Goal: Find contact information: Find contact information

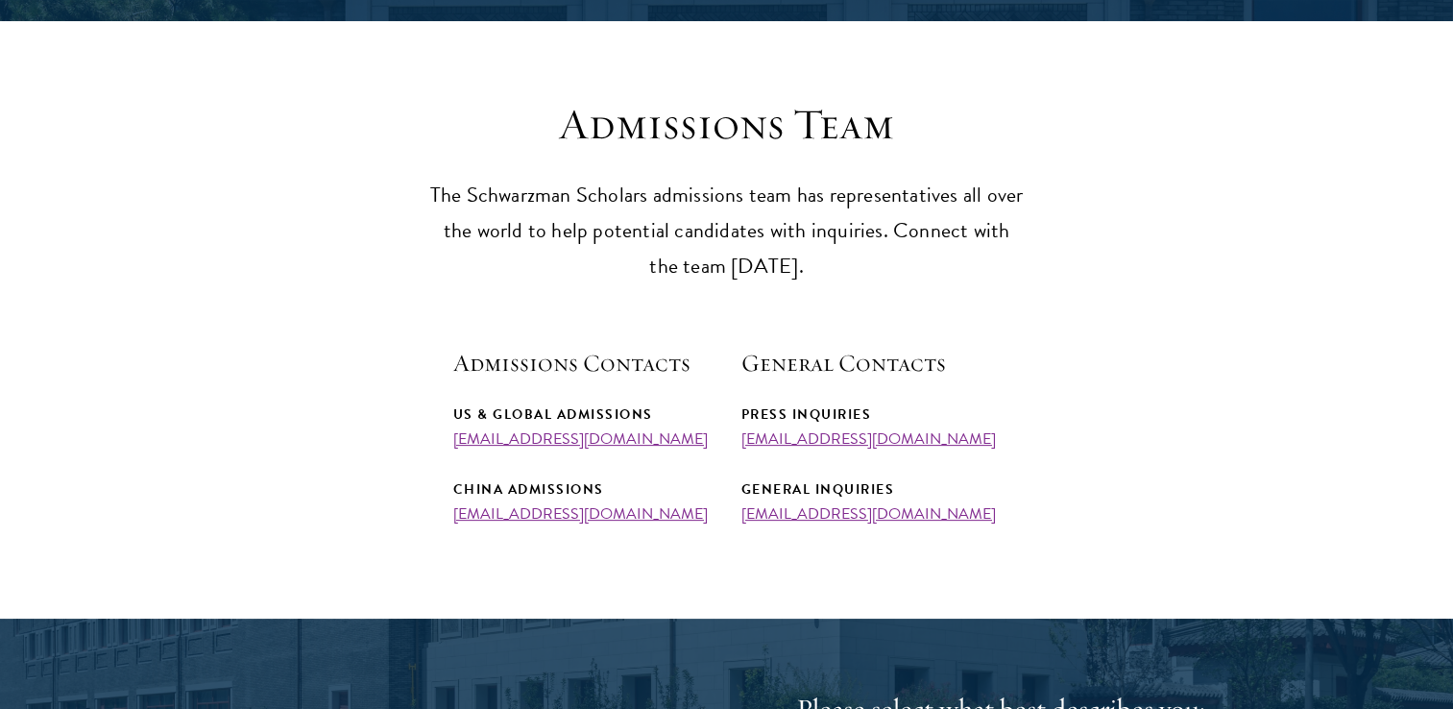
scroll to position [576, 0]
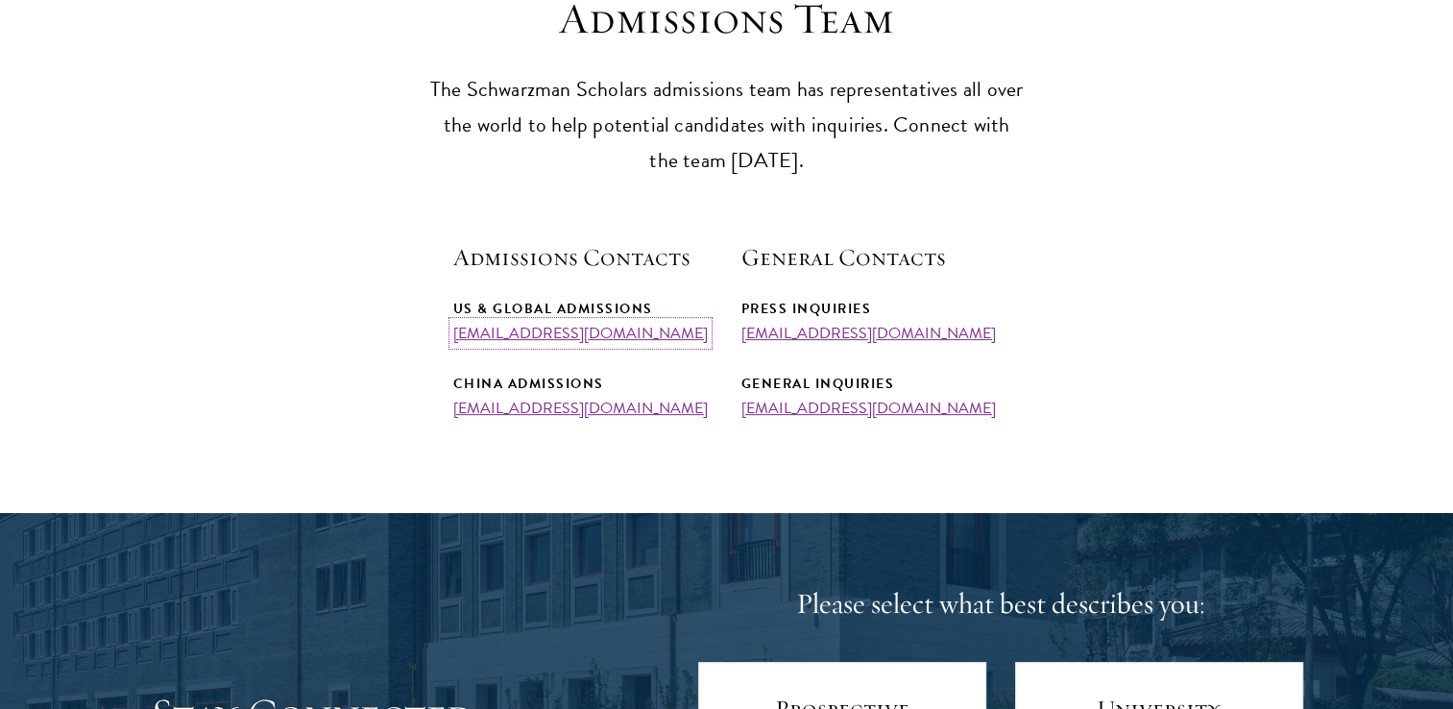
click at [649, 338] on link "admissions@schwarzmanscholars.org" at bounding box center [580, 333] width 254 height 23
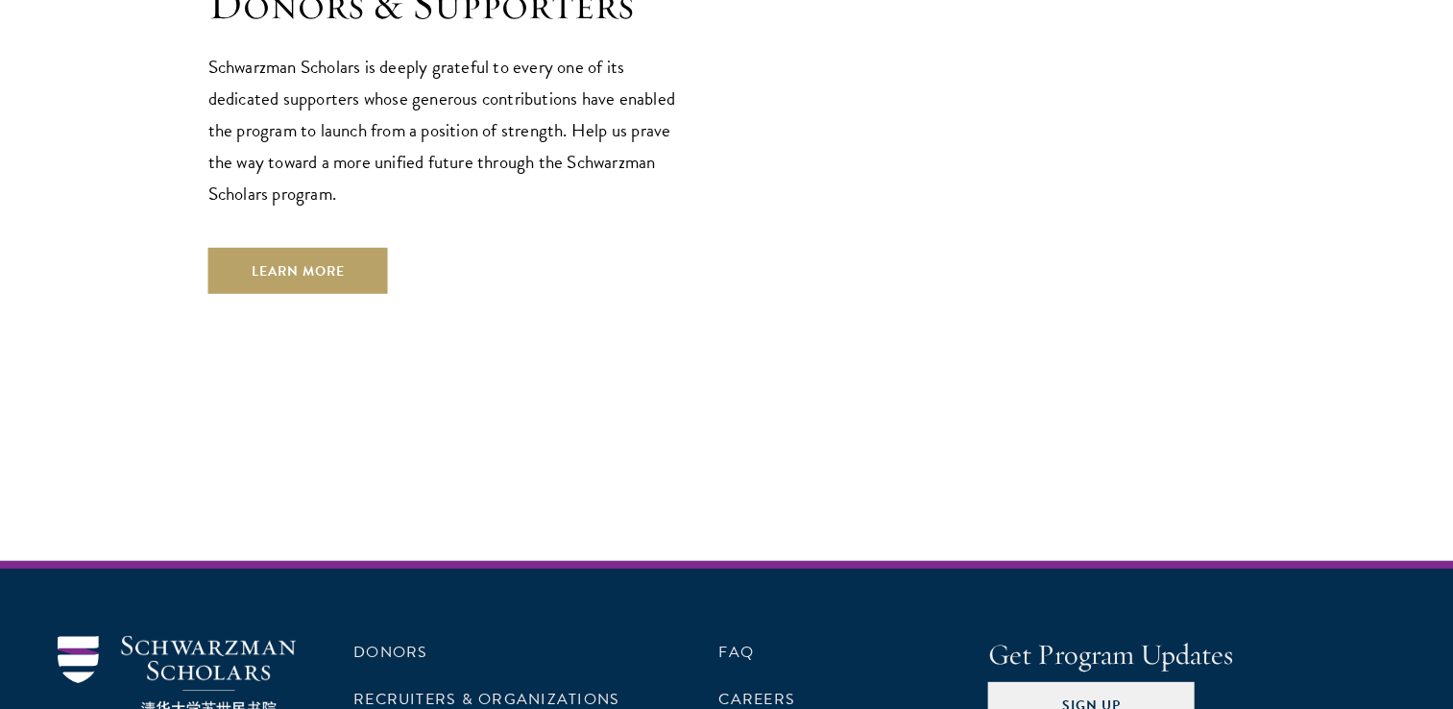
scroll to position [5691, 0]
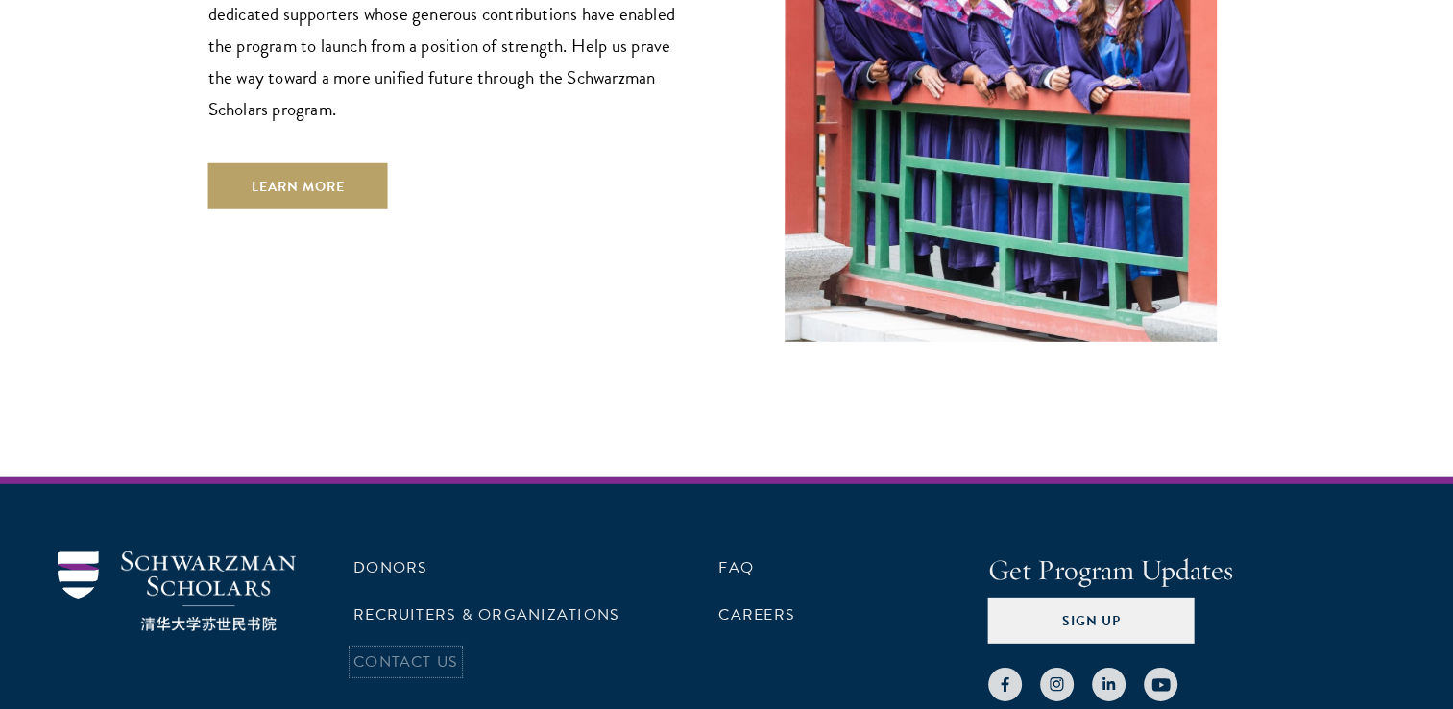
click at [437, 650] on link "Contact Us" at bounding box center [405, 661] width 105 height 23
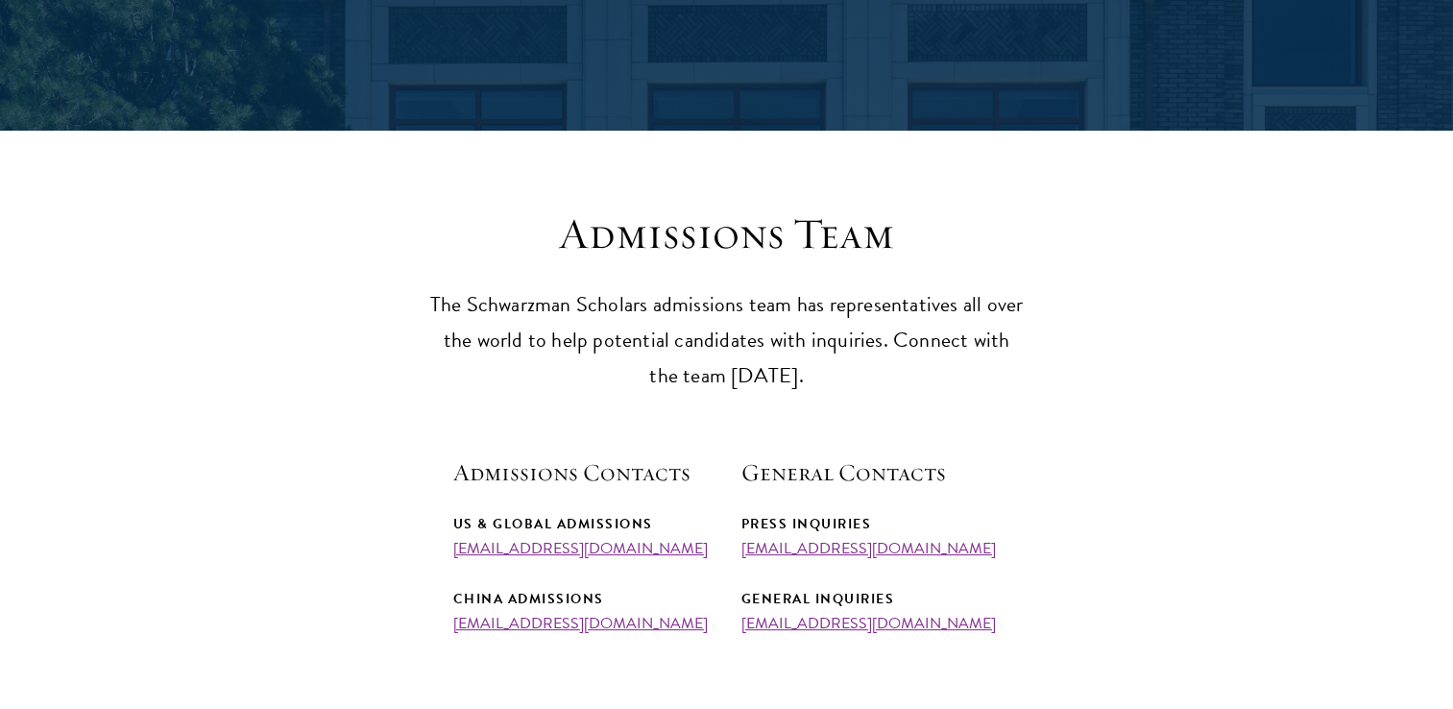
scroll to position [480, 0]
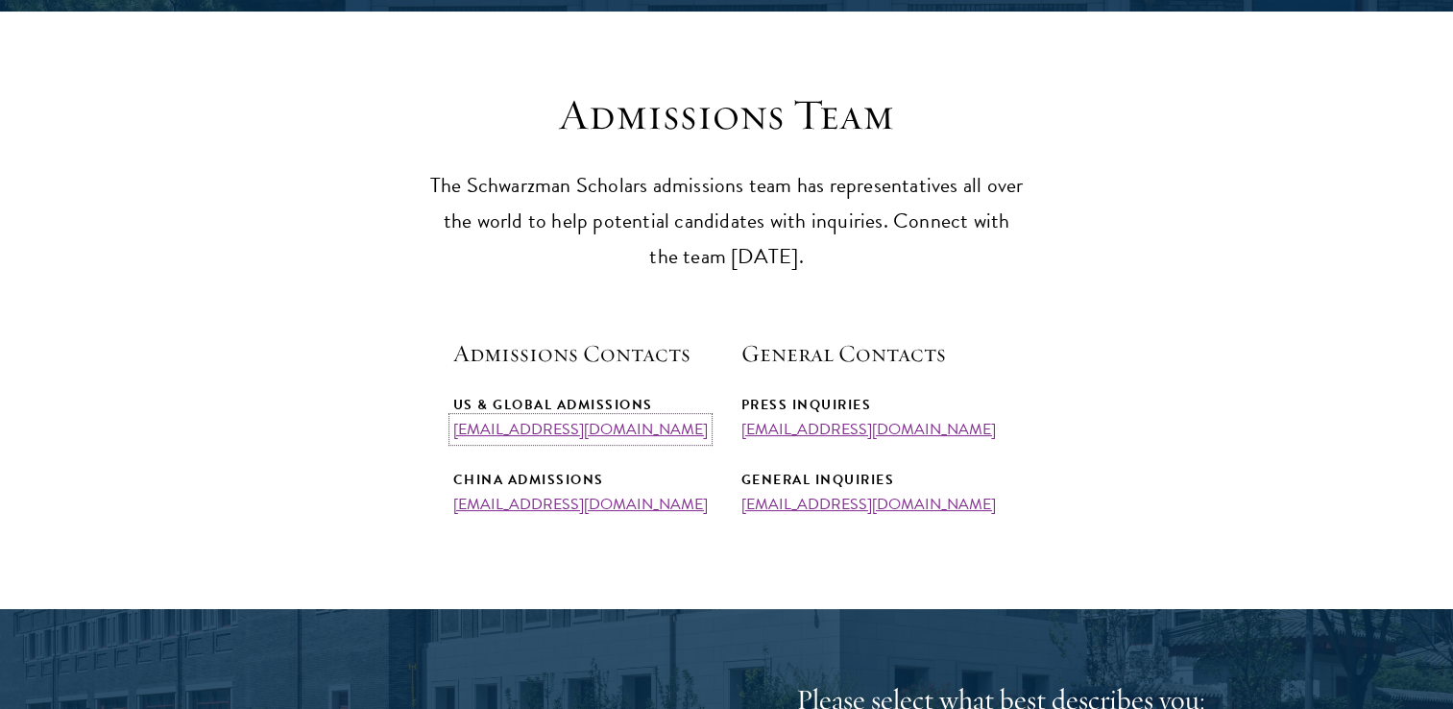
click at [556, 427] on link "[EMAIL_ADDRESS][DOMAIN_NAME]" at bounding box center [580, 429] width 254 height 23
